Goal: Book appointment/travel/reservation

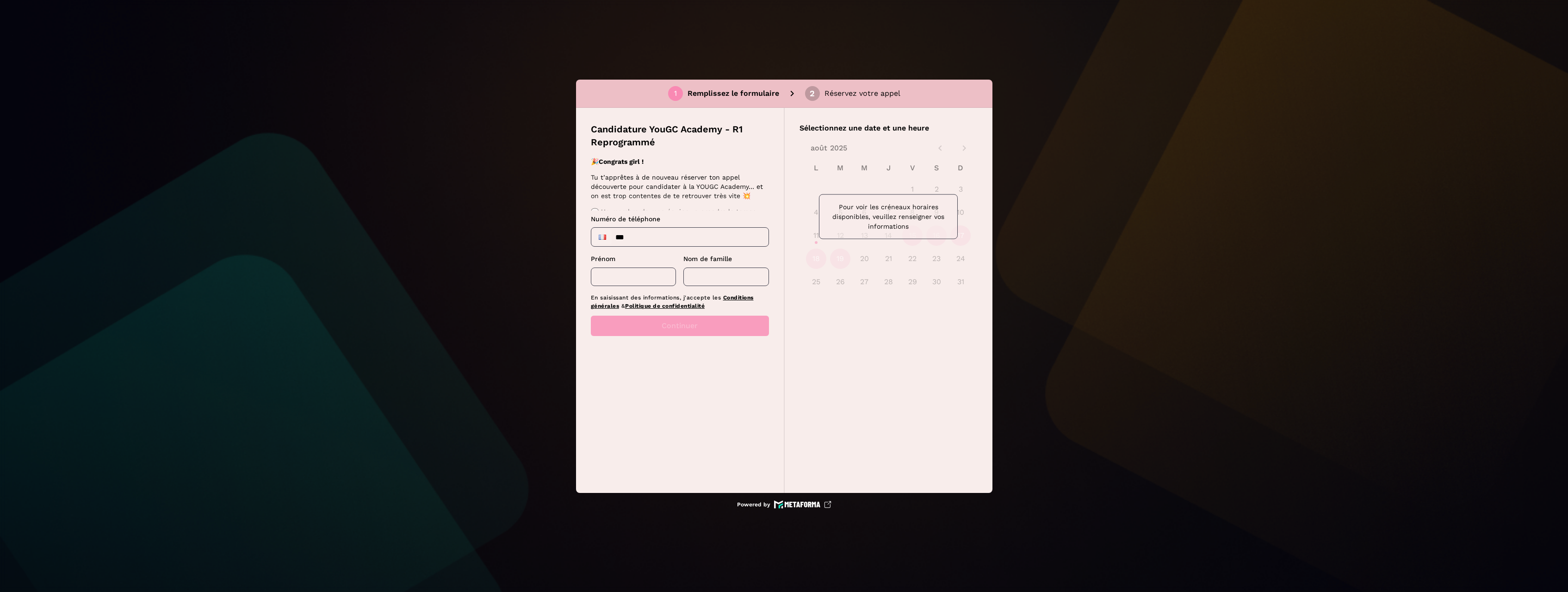
click at [333, 238] on input "***" at bounding box center [679, 237] width 177 height 18
